Goal: Check status: Check status

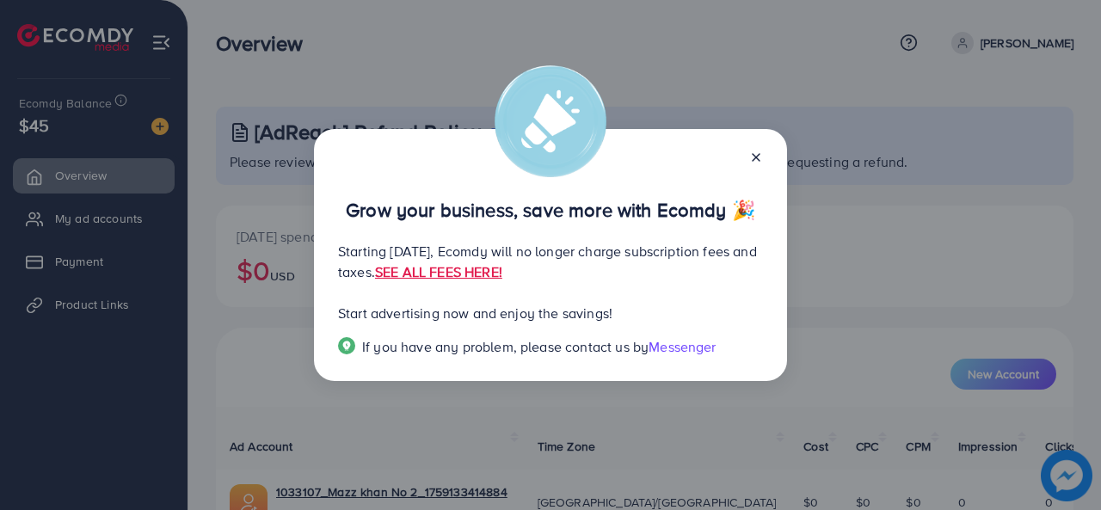
click at [757, 157] on line at bounding box center [756, 157] width 7 height 7
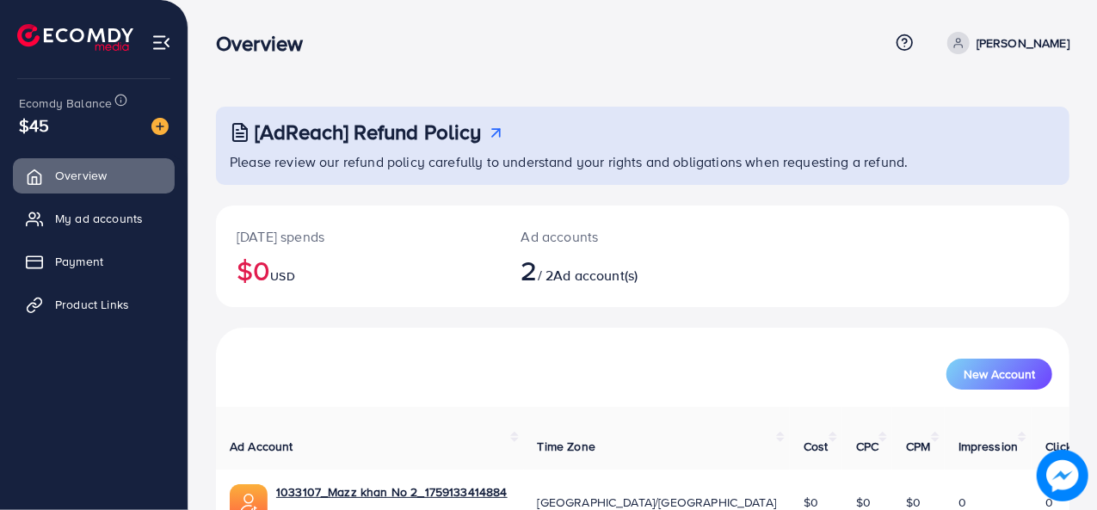
click at [913, 29] on div "Overview Help Center Contact Support Term and policy About Us [PERSON_NAME] Pro…" at bounding box center [642, 43] width 853 height 46
click at [157, 133] on img at bounding box center [159, 126] width 17 height 17
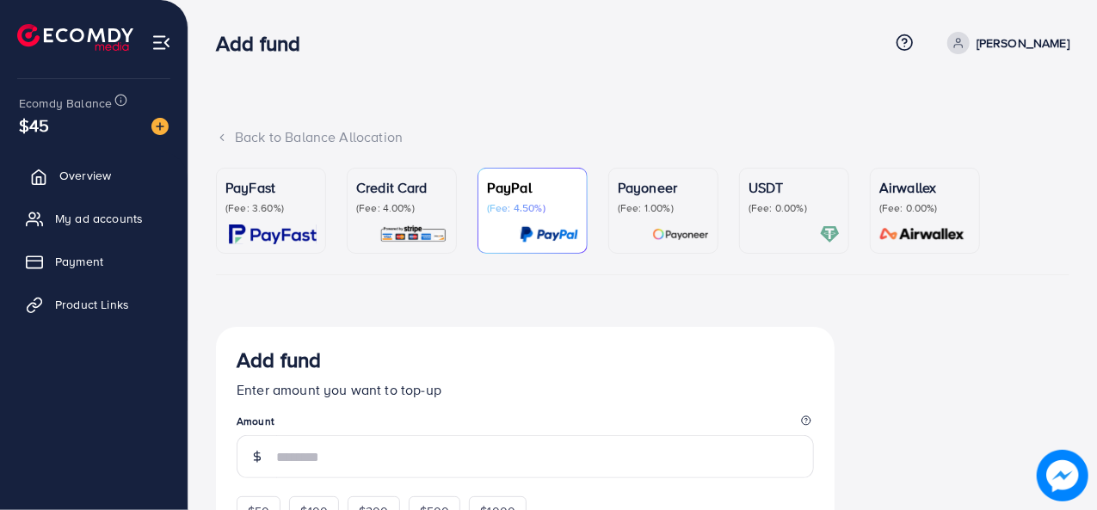
click at [108, 177] on span "Overview" at bounding box center [85, 175] width 52 height 17
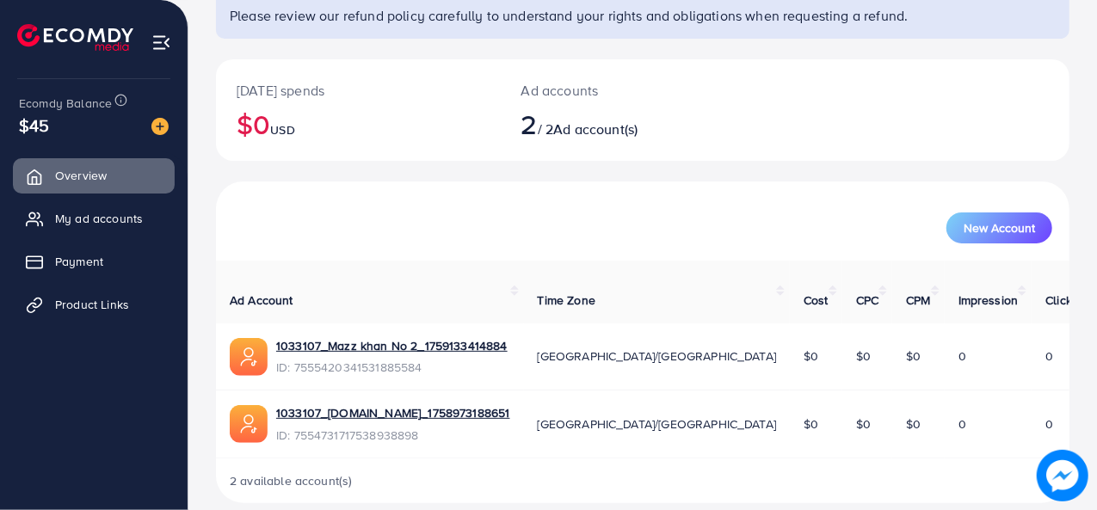
scroll to position [148, 0]
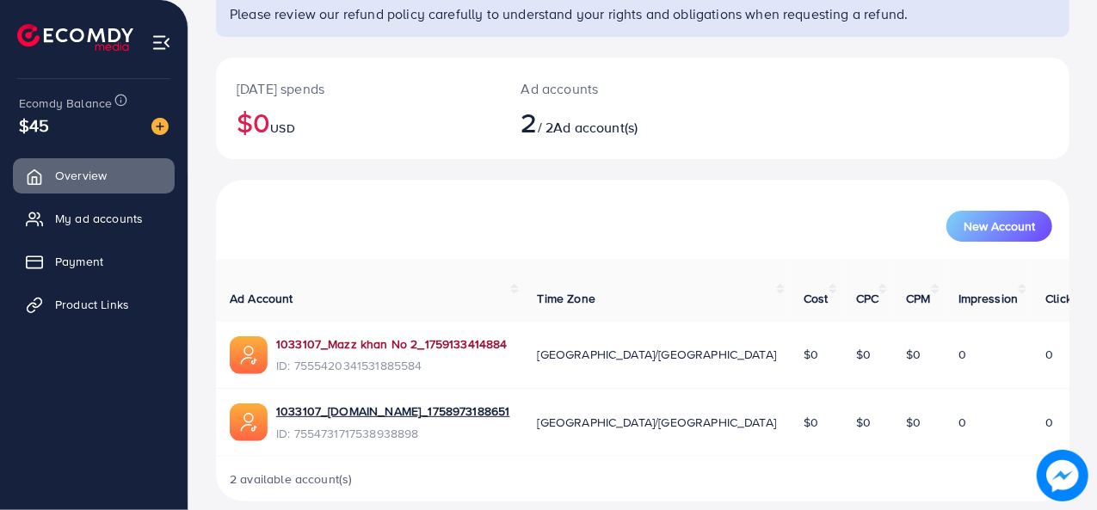
click at [379, 335] on link "1033107_Mazz khan No 2_1759133414884" at bounding box center [391, 343] width 231 height 17
click at [428, 335] on link "1033107_Mazz khan No 2_1759133414884" at bounding box center [391, 343] width 231 height 17
click at [404, 403] on link "1033107_[DOMAIN_NAME]_1758973188651" at bounding box center [393, 411] width 234 height 17
click at [405, 335] on link "1033107_Mazz khan No 2_1759133414884" at bounding box center [391, 343] width 231 height 17
